Goal: Information Seeking & Learning: Understand process/instructions

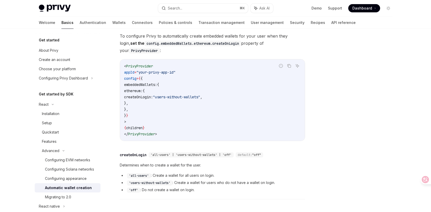
scroll to position [124, 0]
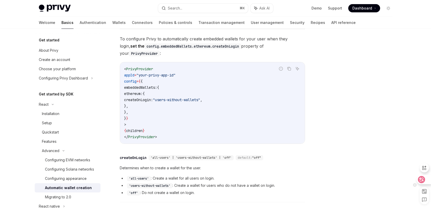
click at [422, 180] on icon at bounding box center [422, 179] width 4 height 4
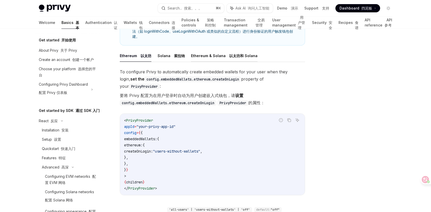
click at [209, 57] on button "Ethereum & Solana 以太坊和 Solana" at bounding box center [224, 56] width 67 height 12
type textarea "*"
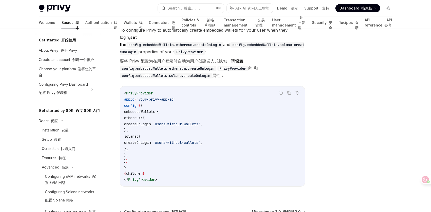
scroll to position [166, 0]
drag, startPoint x: 156, startPoint y: 143, endPoint x: 137, endPoint y: 113, distance: 35.5
click at [137, 113] on code "< PrivyProvider appId = "your-privy-app-id" config = { { embeddedWallets: { eth…" at bounding box center [212, 136] width 177 height 93
click at [202, 103] on code "< PrivyProvider appId = "your-privy-app-id" config = { { embeddedWallets: { eth…" at bounding box center [212, 136] width 177 height 93
drag, startPoint x: 146, startPoint y: 148, endPoint x: 129, endPoint y: 107, distance: 44.2
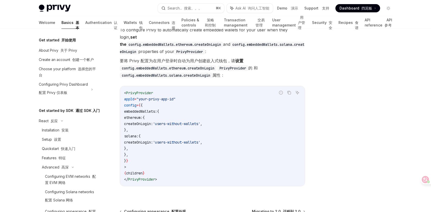
click at [129, 107] on code "< PrivyProvider appId = "your-privy-app-id" config = { { embeddedWallets: { eth…" at bounding box center [212, 136] width 177 height 93
copy code "embeddedWallets: { ethereum: { createOnLogin: 'users-without-wallets' , }, sola…"
